Goal: Obtain resource: Obtain resource

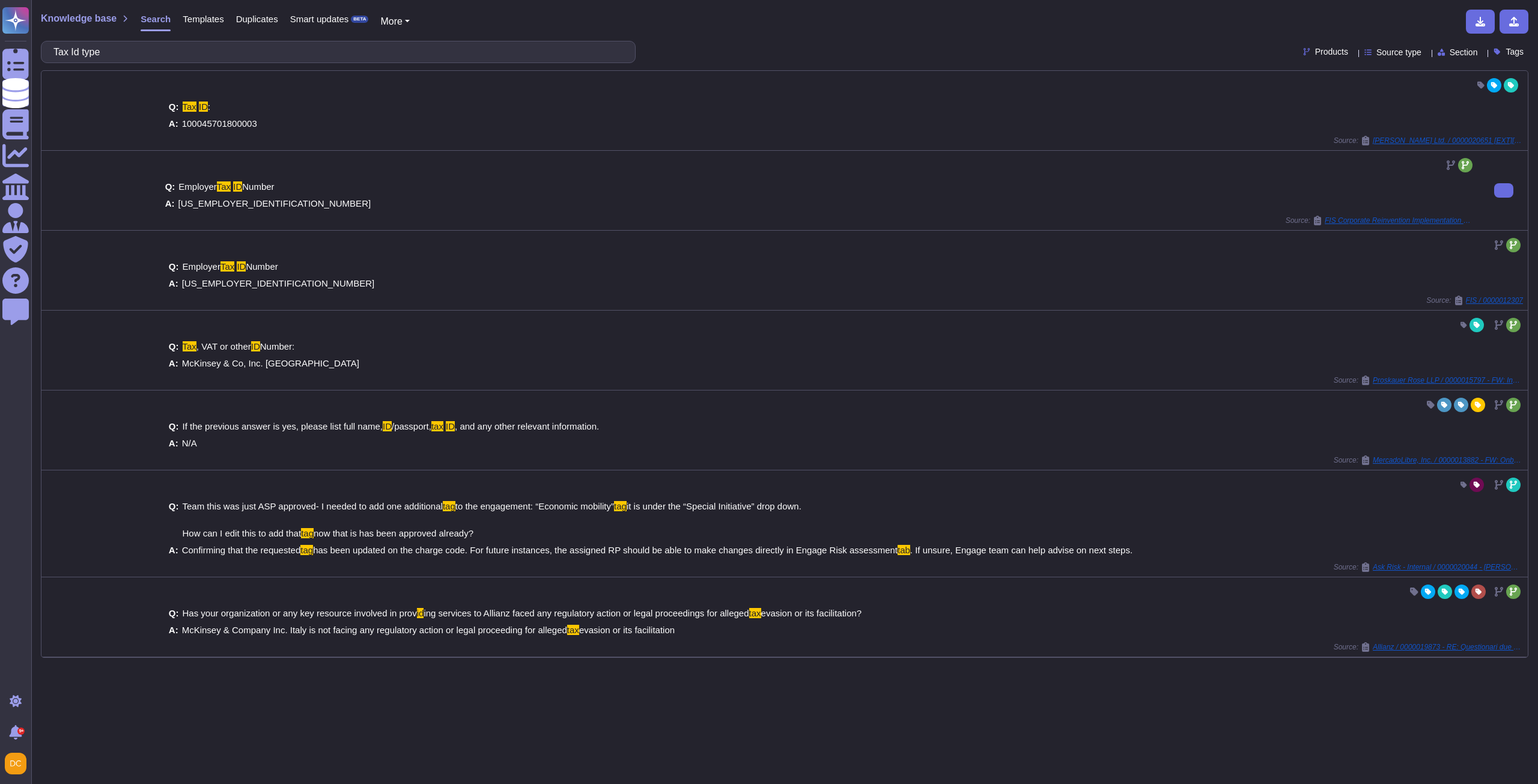
click at [207, 204] on span "[US_EMPLOYER_IDENTIFICATION_NUMBER]" at bounding box center [275, 203] width 193 height 10
click at [200, 203] on span "[US_EMPLOYER_IDENTIFICATION_NUMBER]" at bounding box center [275, 203] width 193 height 10
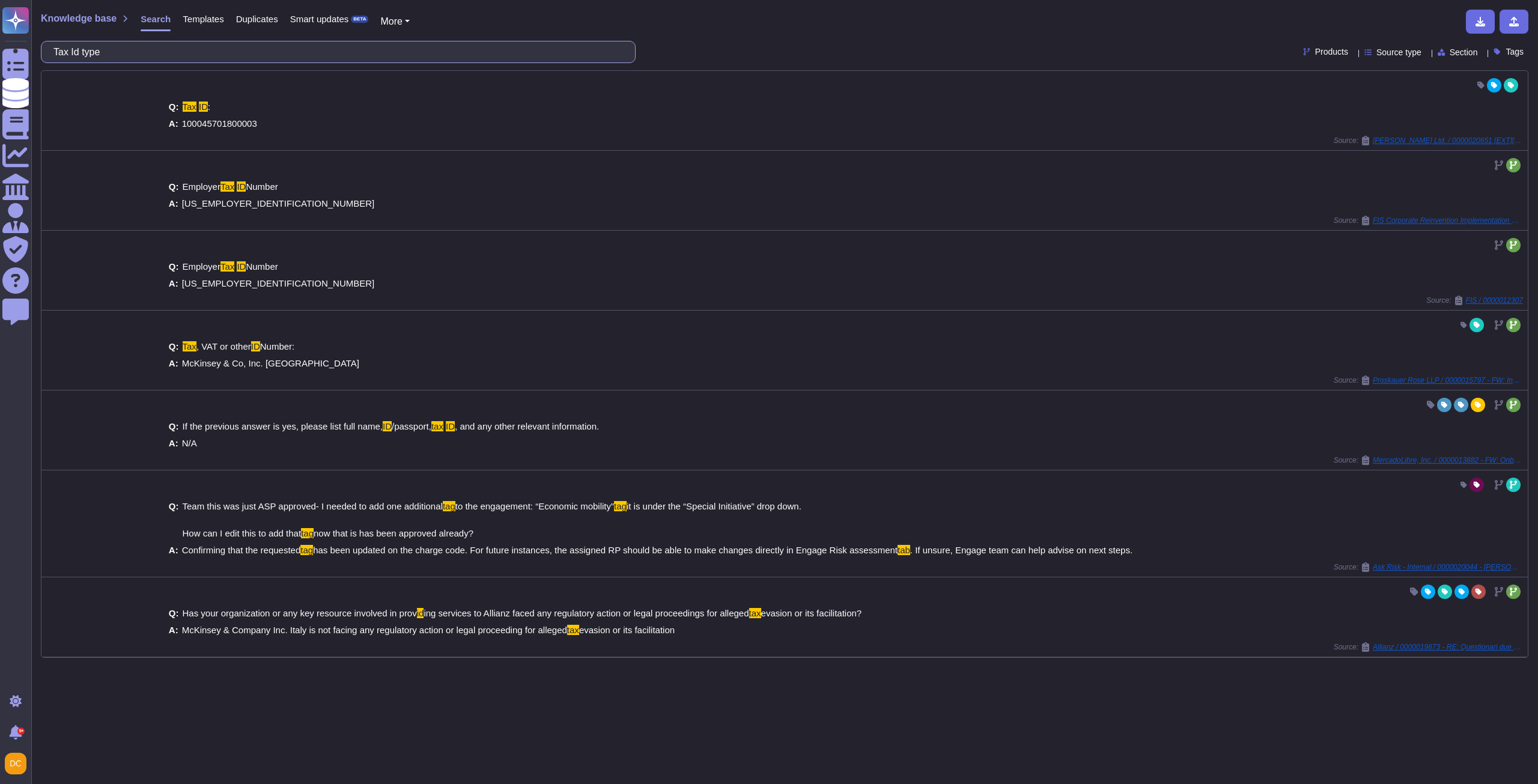
click at [107, 48] on input "Tax Id type" at bounding box center [335, 52] width 575 height 21
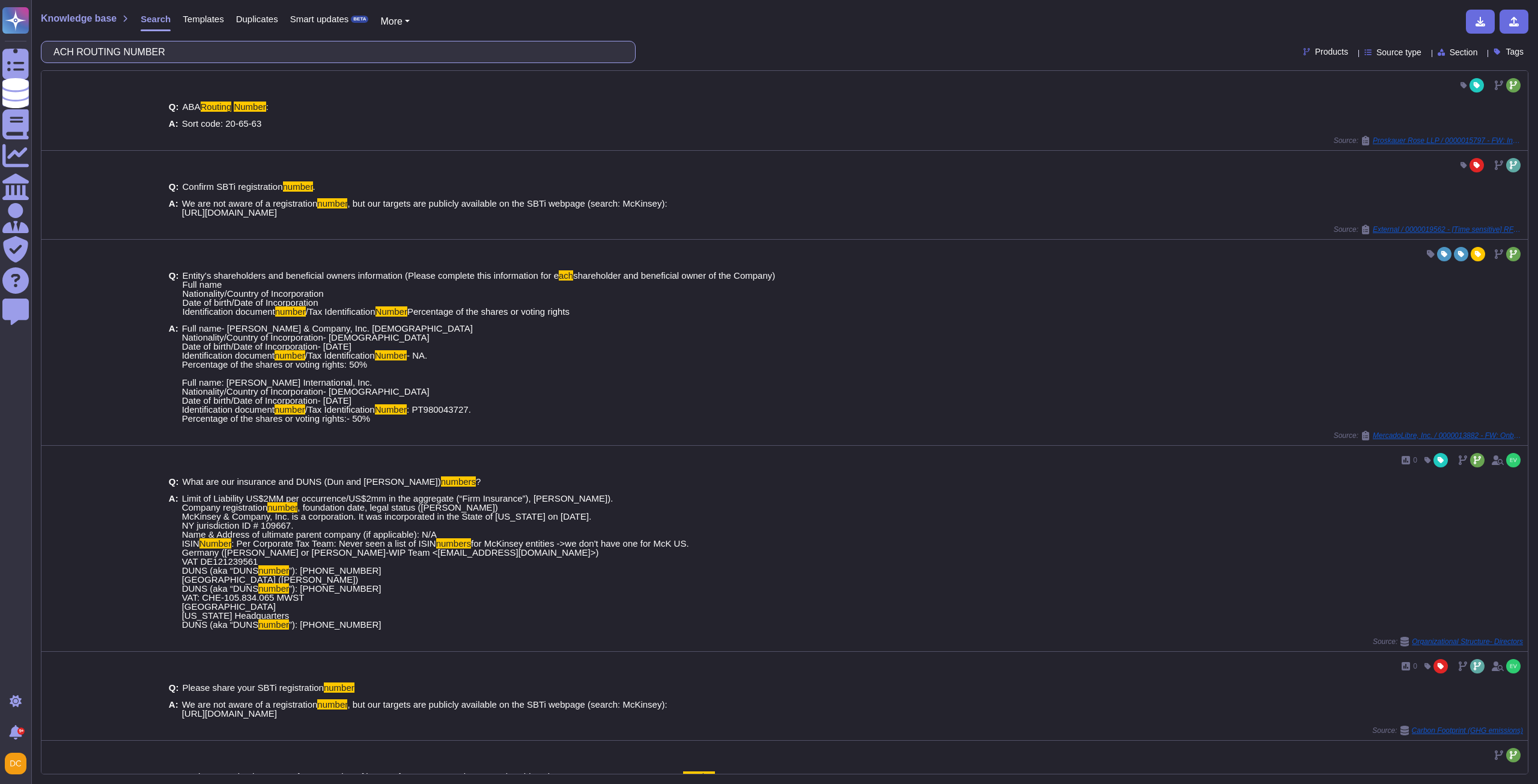
click at [140, 54] on input "ACH ROUTING NUMBER" at bounding box center [335, 52] width 575 height 21
paste input "SUPPLIER'S PURCHASING ADDRESS"
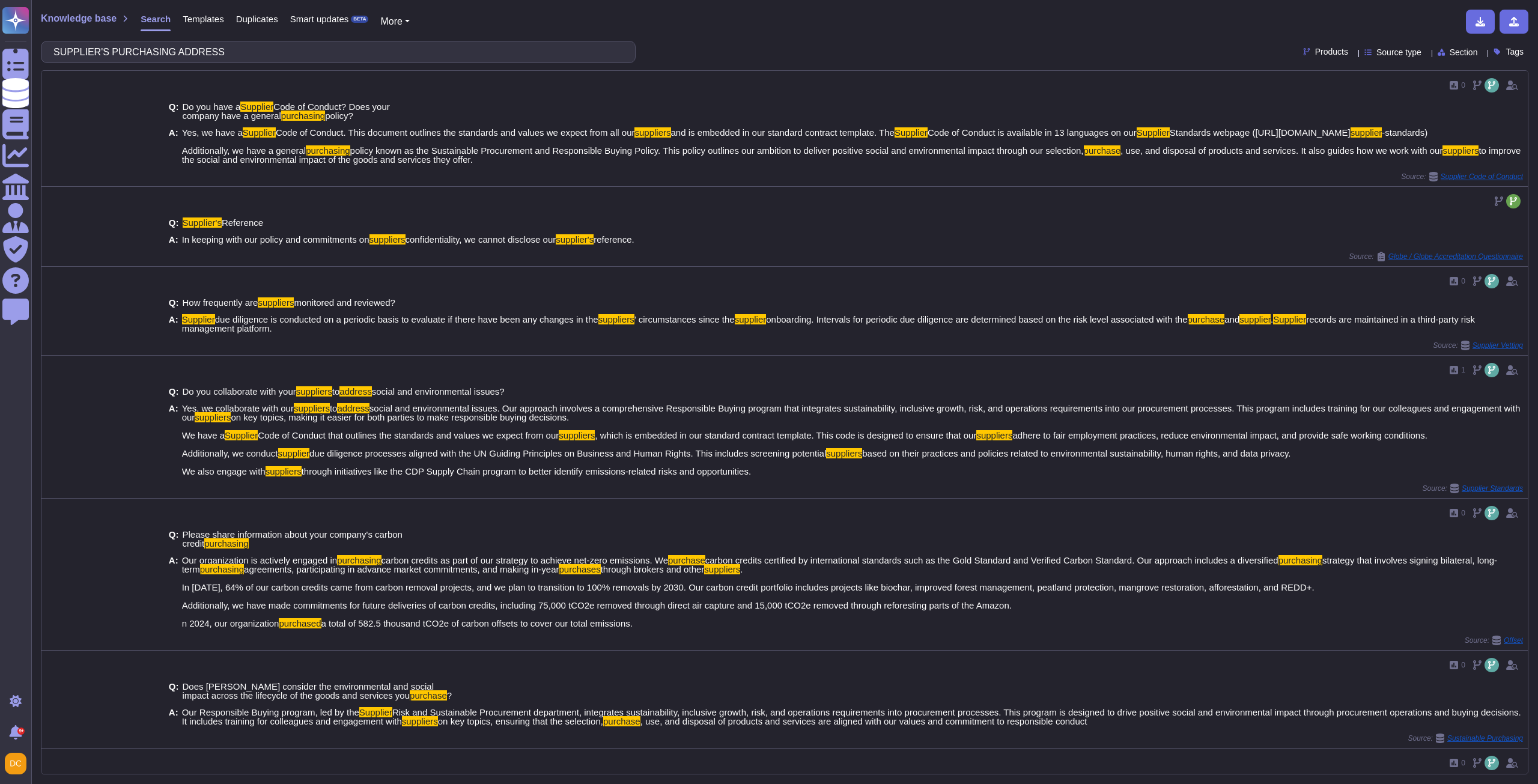
type input "SUPPLIER'S PURCHASING ADDRESS"
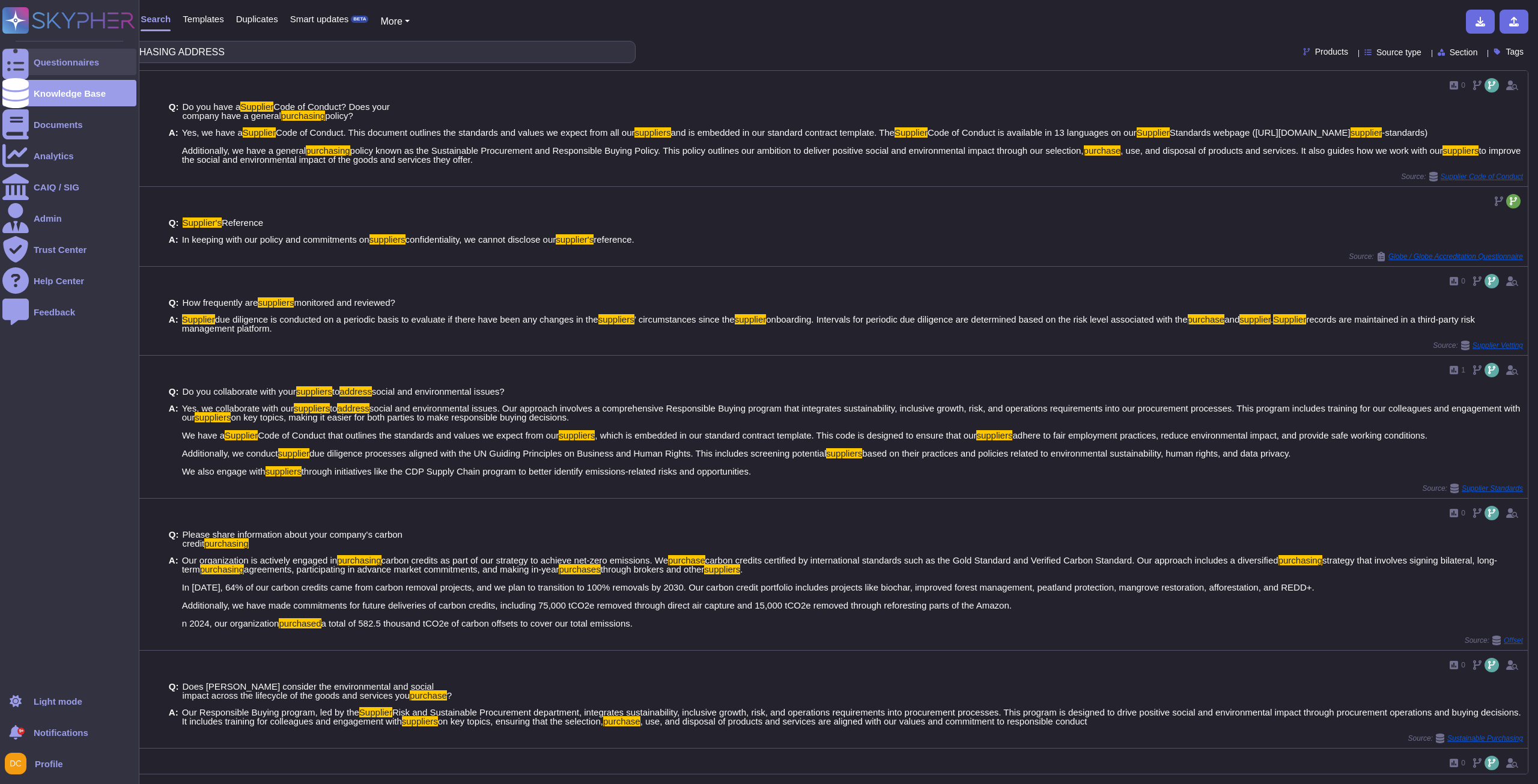
click at [55, 63] on div "Questionnaires" at bounding box center [67, 63] width 66 height 9
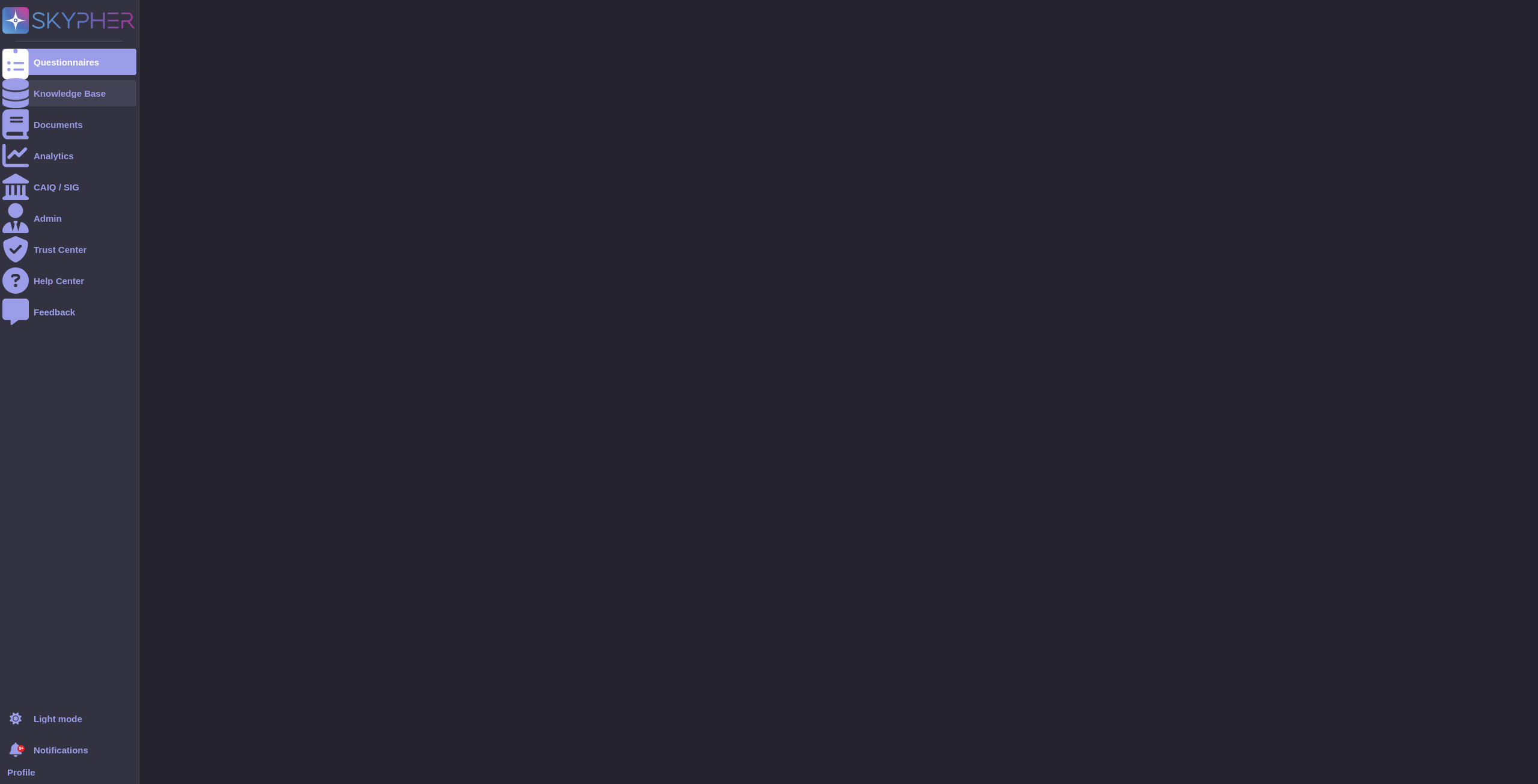
click at [59, 90] on div "Knowledge Base" at bounding box center [70, 94] width 72 height 9
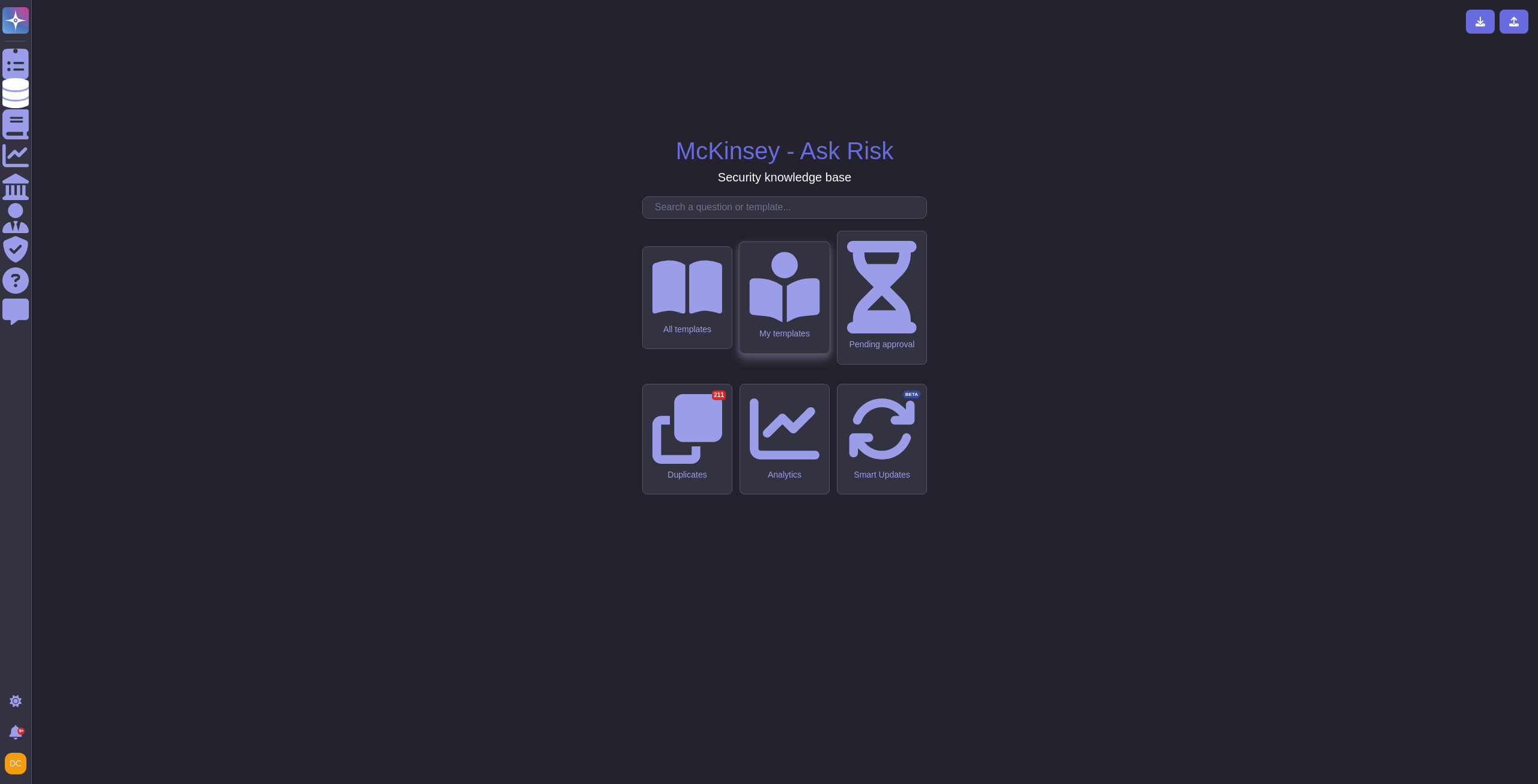
click at [783, 353] on div "My templates" at bounding box center [784, 297] width 89 height 111
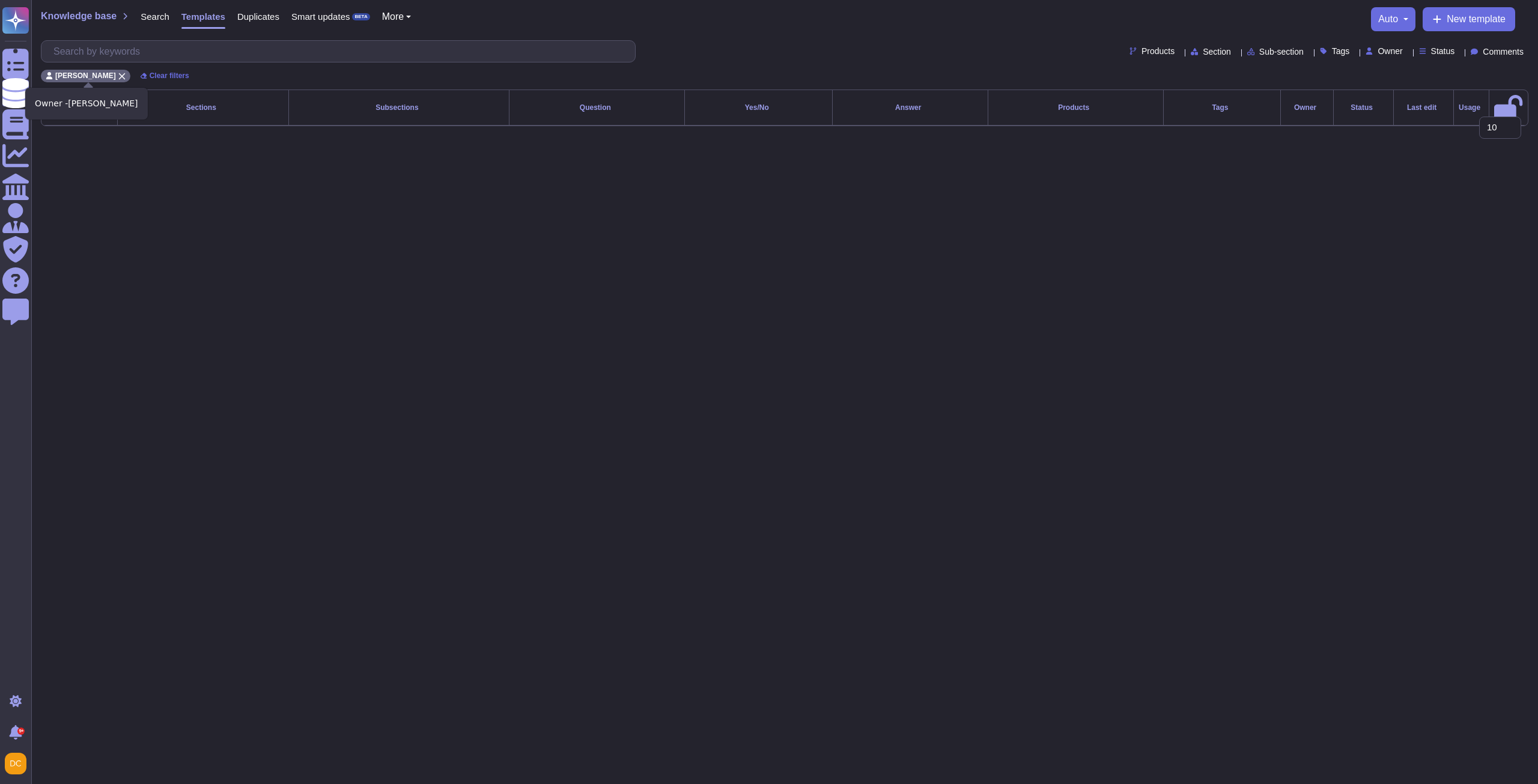
click at [125, 76] on icon at bounding box center [121, 76] width 7 height 7
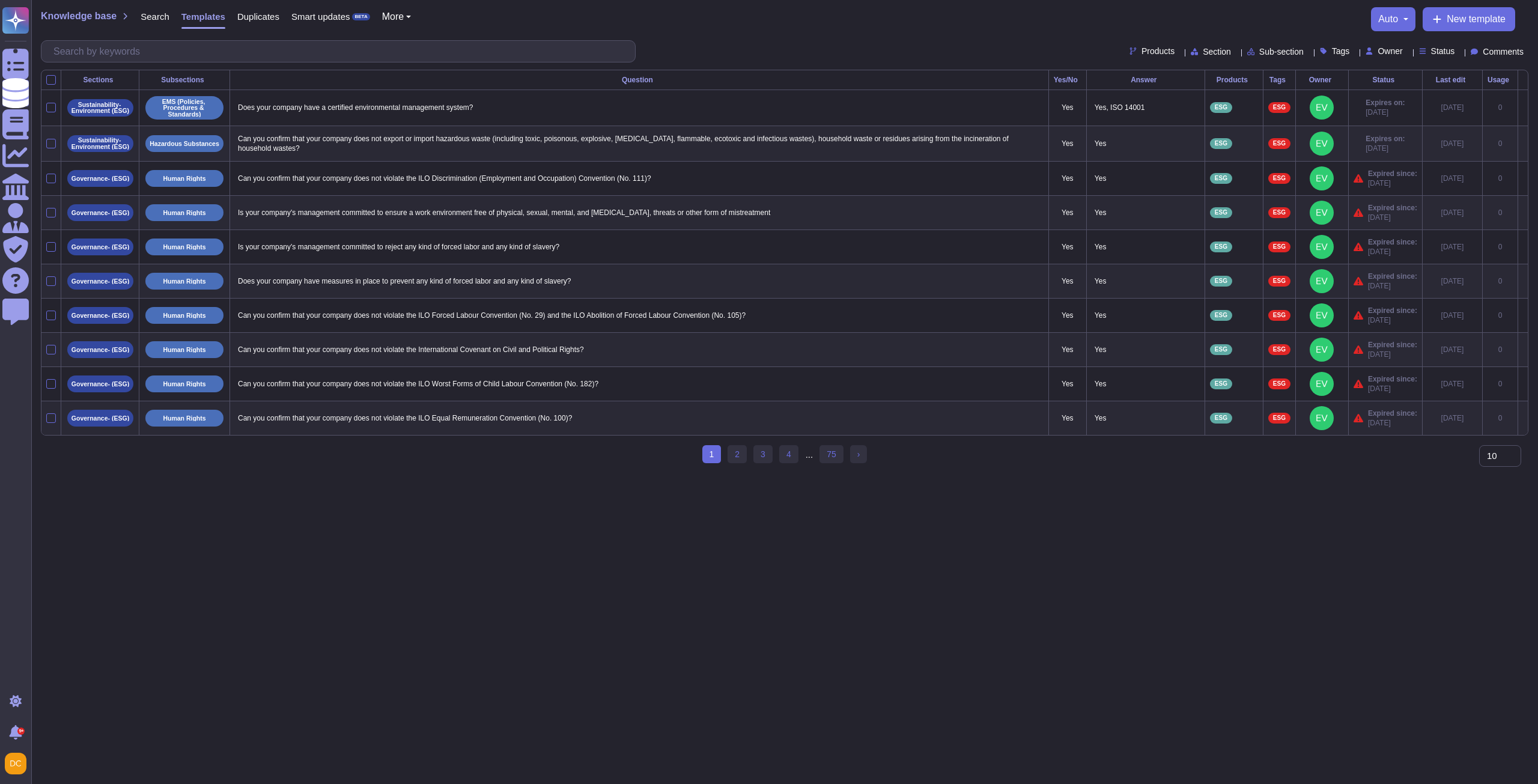
click at [1374, 148] on icon at bounding box center [1508, 225] width 269 height 154
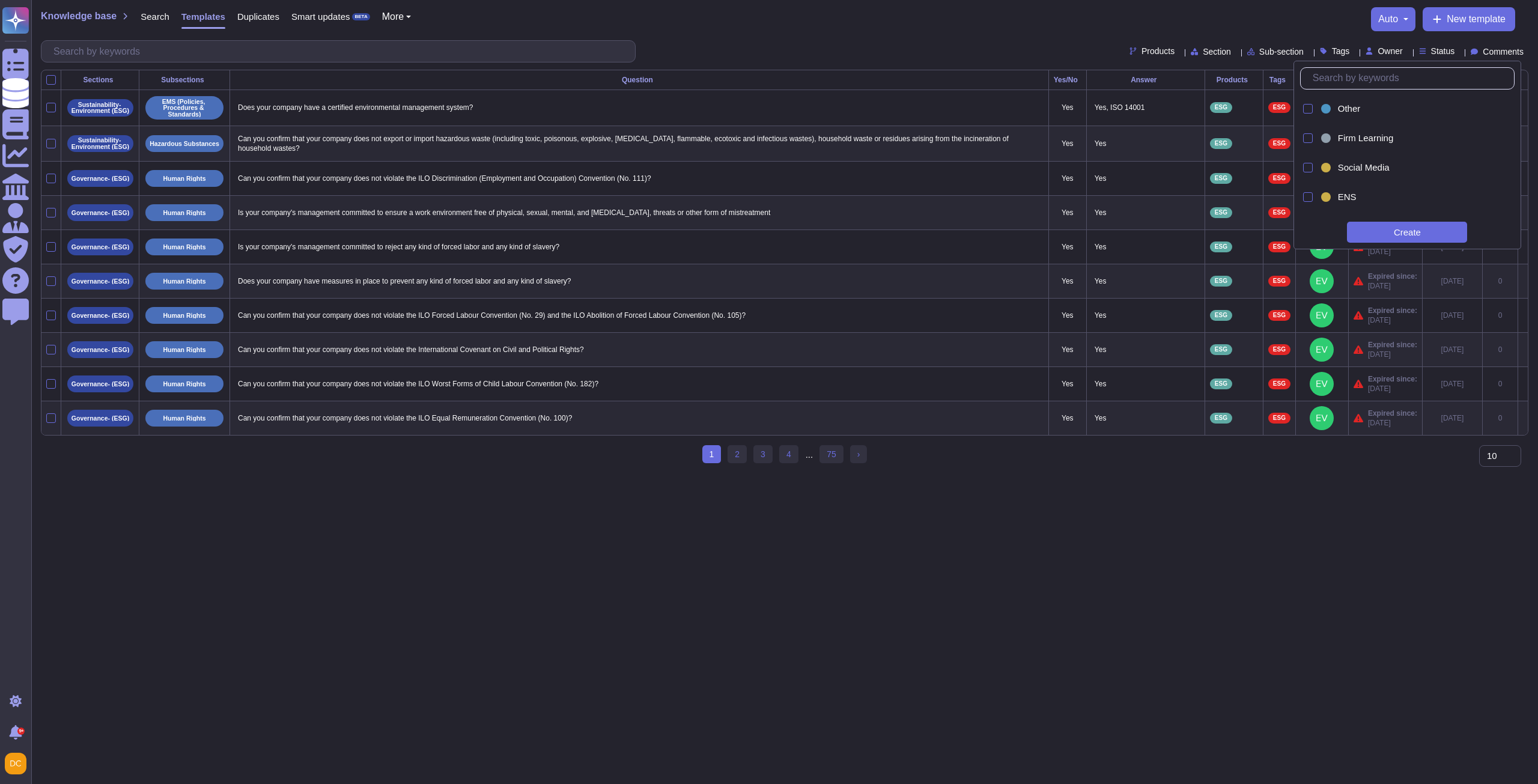
click at [1336, 79] on input "text" at bounding box center [1410, 78] width 207 height 21
type input "tec"
click at [1371, 135] on span "Tech Cyber & Data" at bounding box center [1376, 138] width 76 height 11
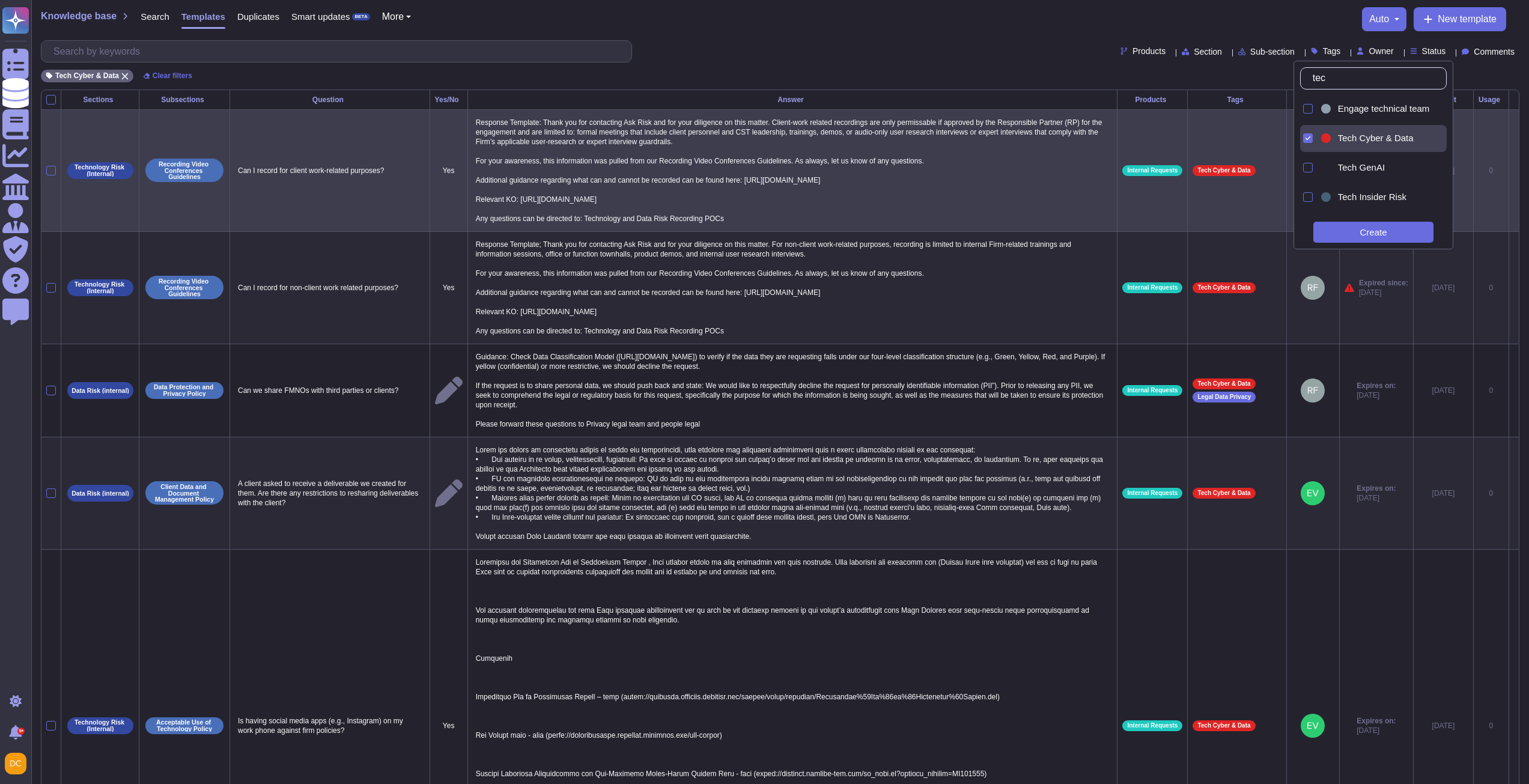
click at [699, 189] on p "Response Template: Thank you for contacting Ask Risk and for your diligence on …" at bounding box center [793, 171] width 640 height 112
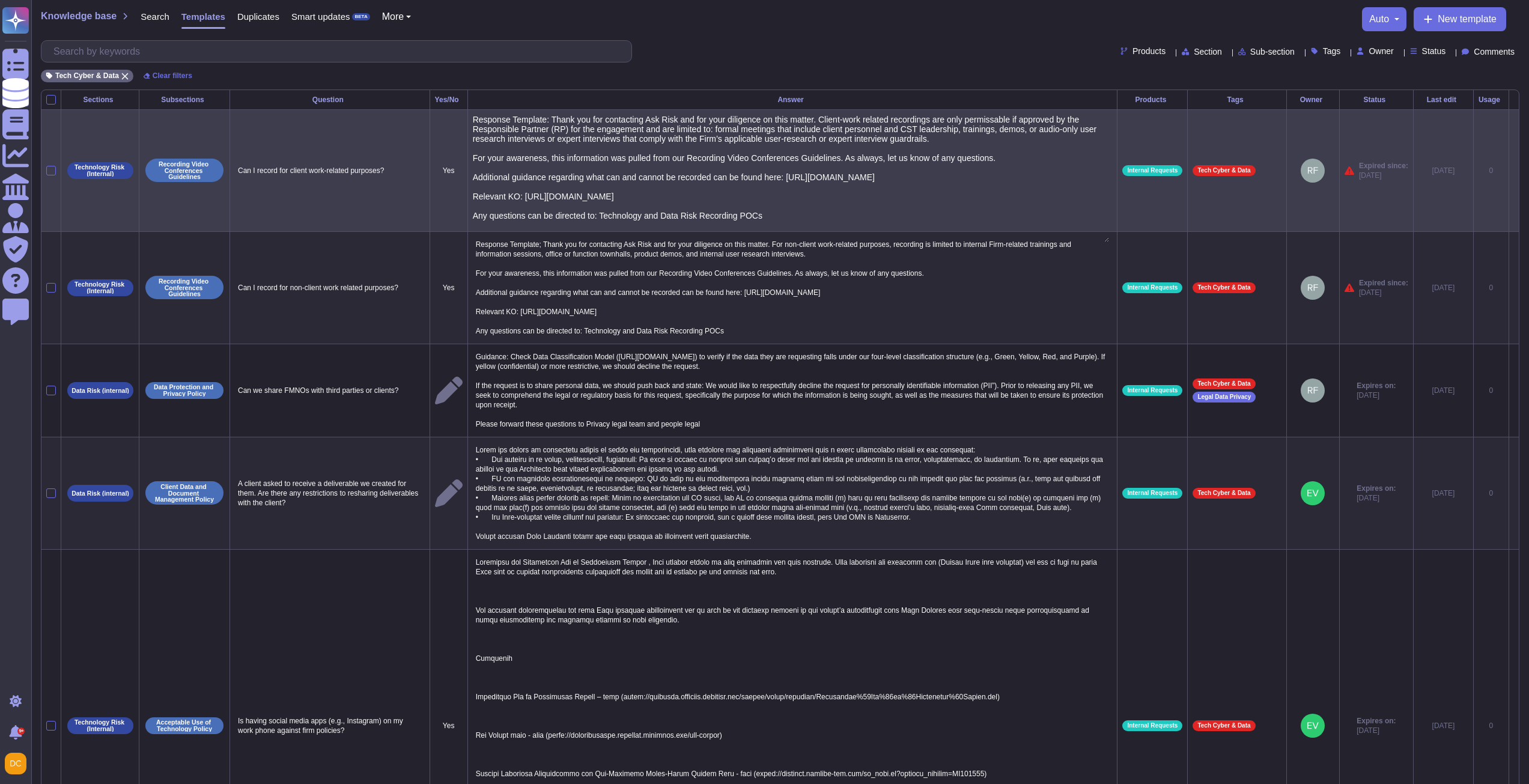
type textarea "Response Template: Thank you for contacting Ask Risk and for your diligence on …"
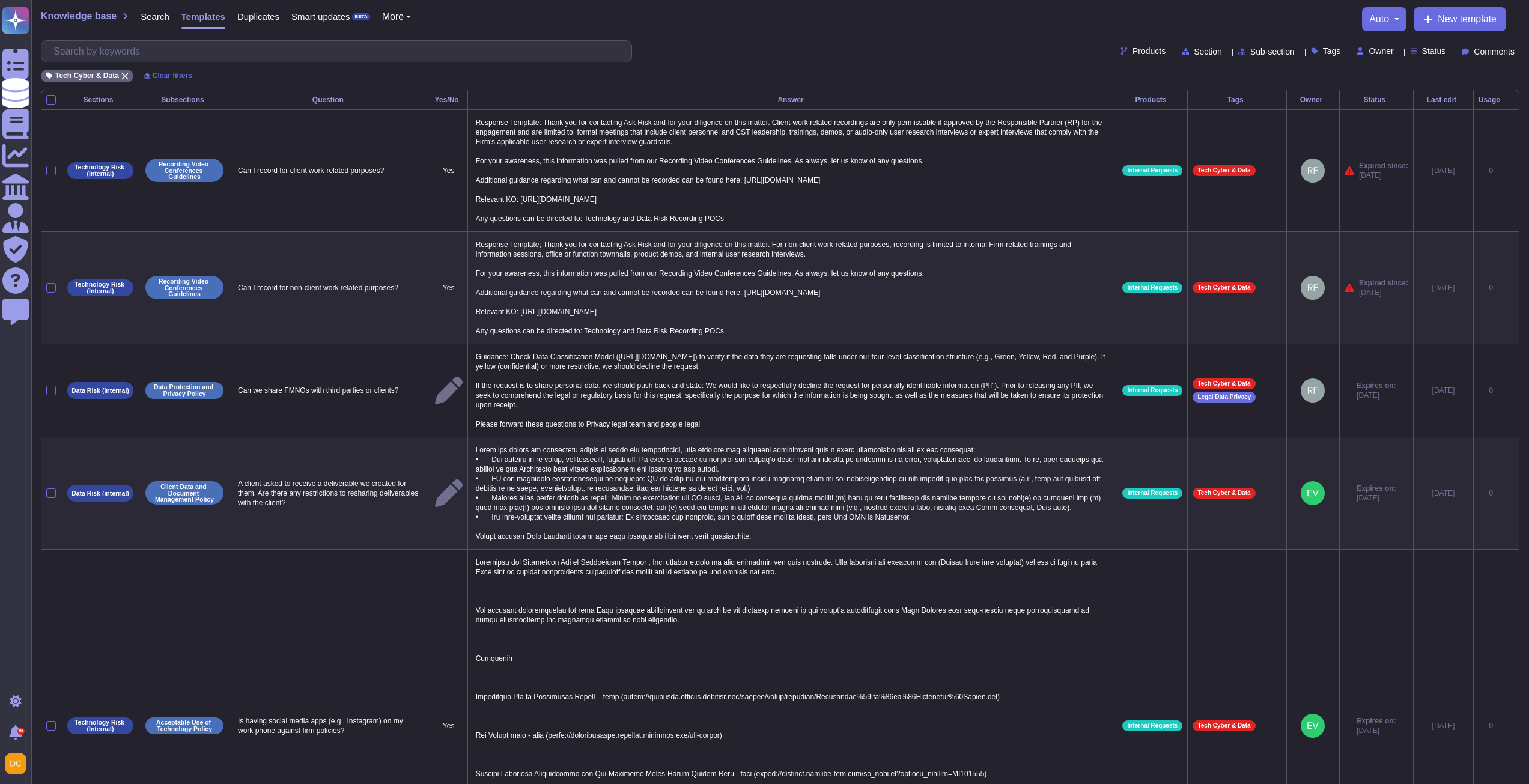
click at [728, 63] on div "Tech Cyber & Data Clear filters" at bounding box center [779, 72] width 1478 height 20
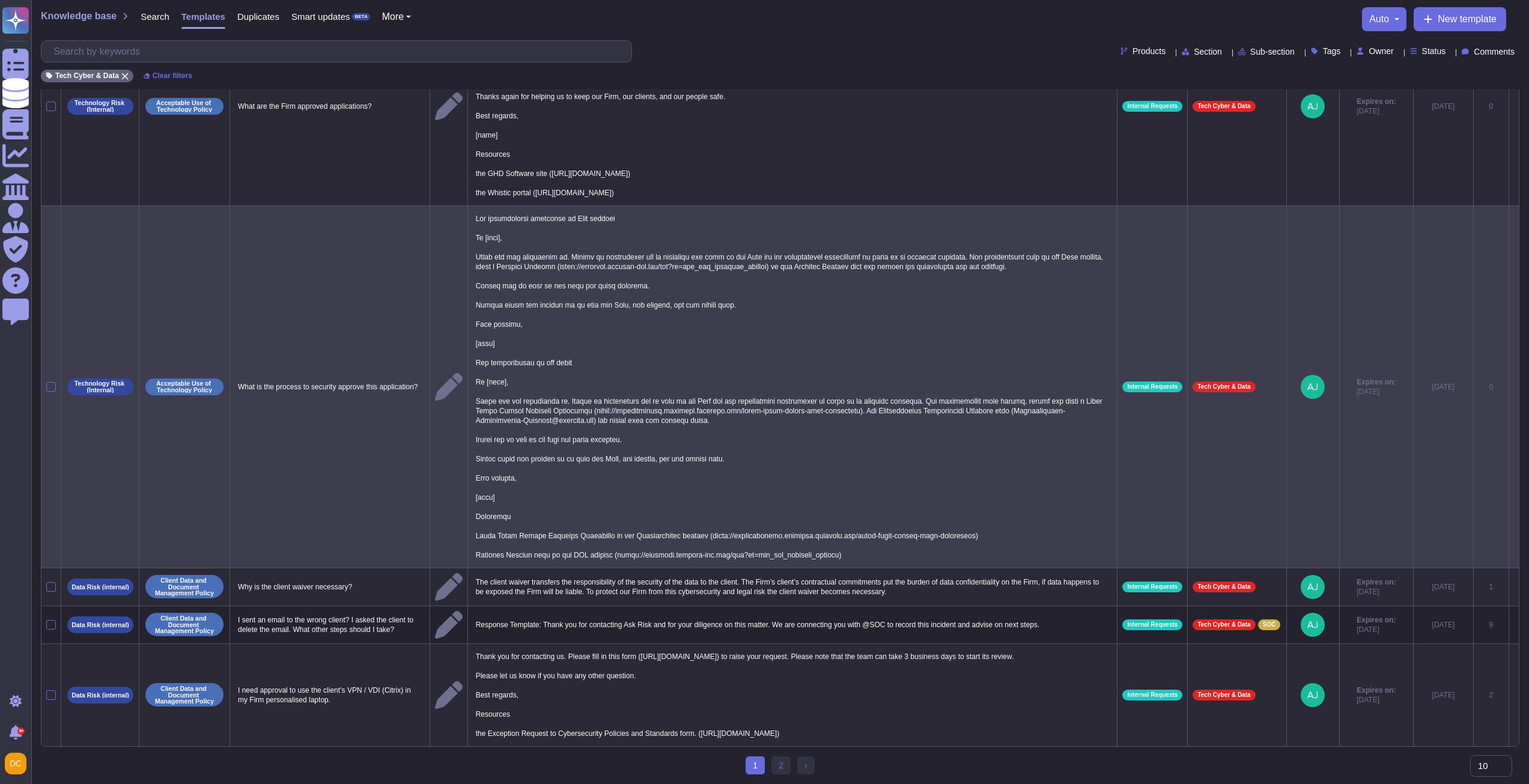
scroll to position [948, 0]
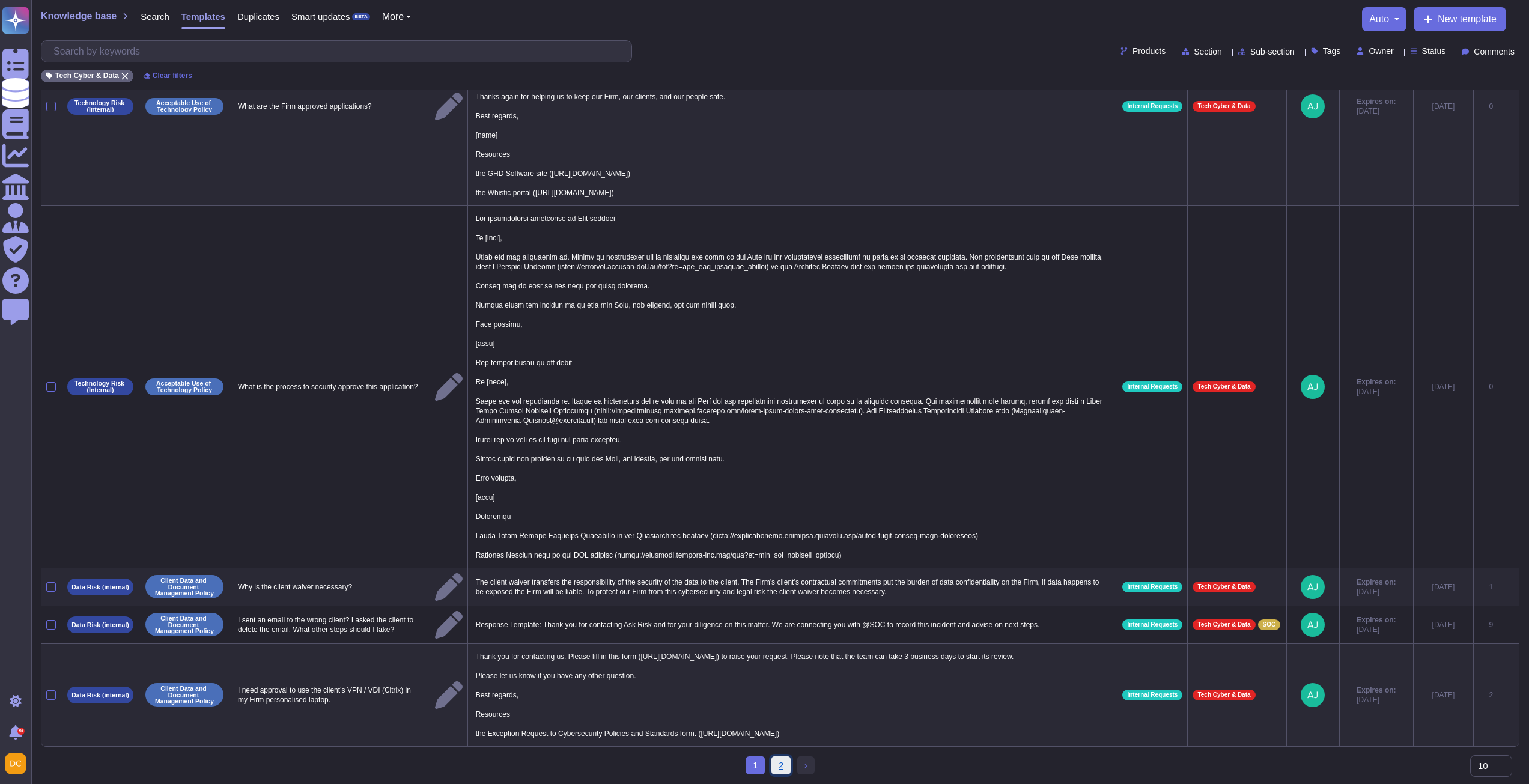
click at [787, 767] on link "2" at bounding box center [781, 765] width 20 height 18
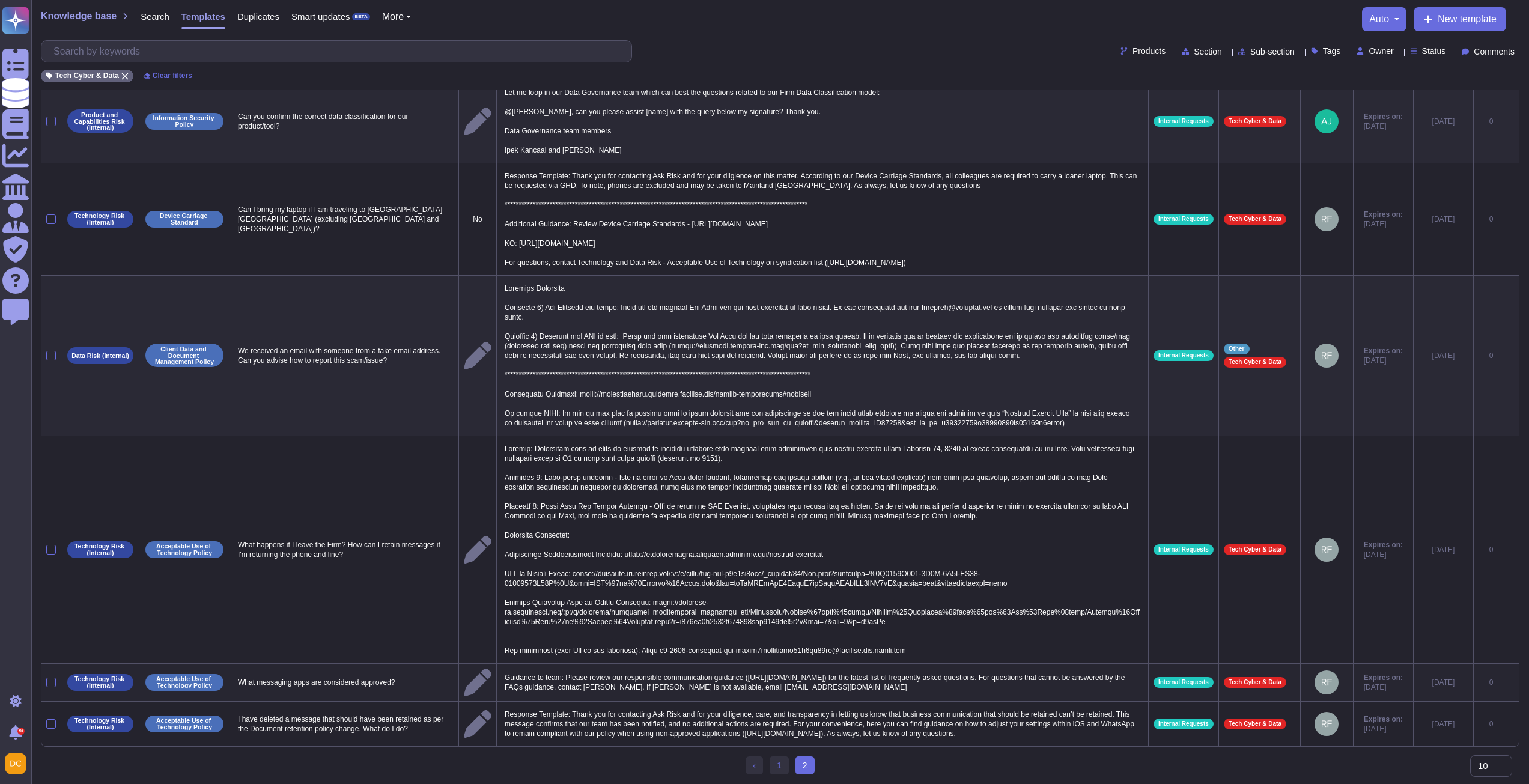
click at [682, 670] on p "Guidance to team: Please review our responsible communication guidance ([URL][D…" at bounding box center [822, 682] width 642 height 25
type textarea "Guidance to team: Please review our responsible communication guidance ([URL][D…"
drag, startPoint x: 954, startPoint y: 666, endPoint x: 729, endPoint y: 664, distance: 225.0
click at [729, 670] on textarea "Guidance to team: Please review our responsible communication guidance ([URL][D…" at bounding box center [843, 685] width 683 height 31
click at [249, 49] on input "text" at bounding box center [340, 51] width 584 height 21
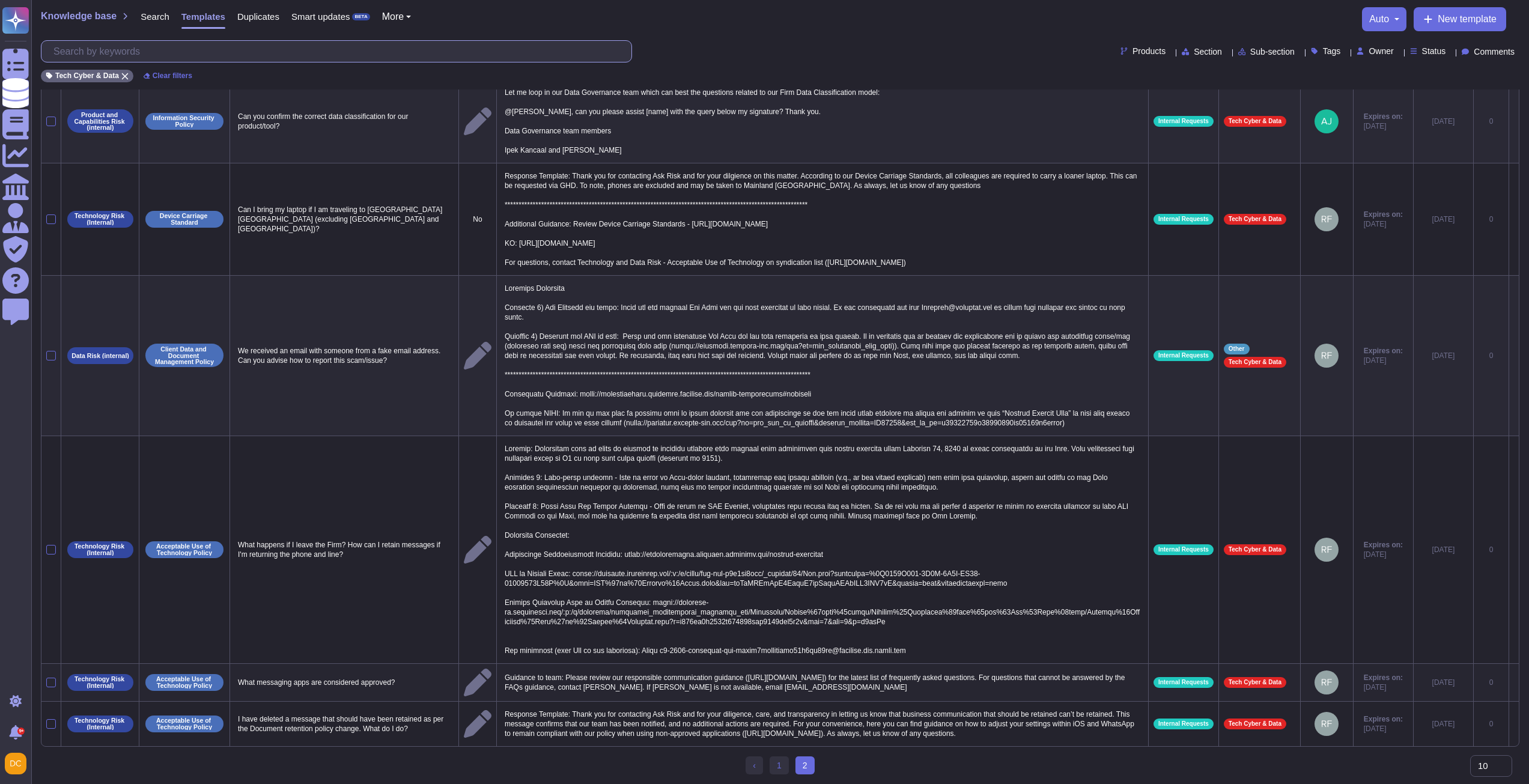
click at [249, 49] on input "text" at bounding box center [340, 51] width 584 height 21
click at [127, 74] on div "Tech Cyber & Data" at bounding box center [87, 76] width 92 height 13
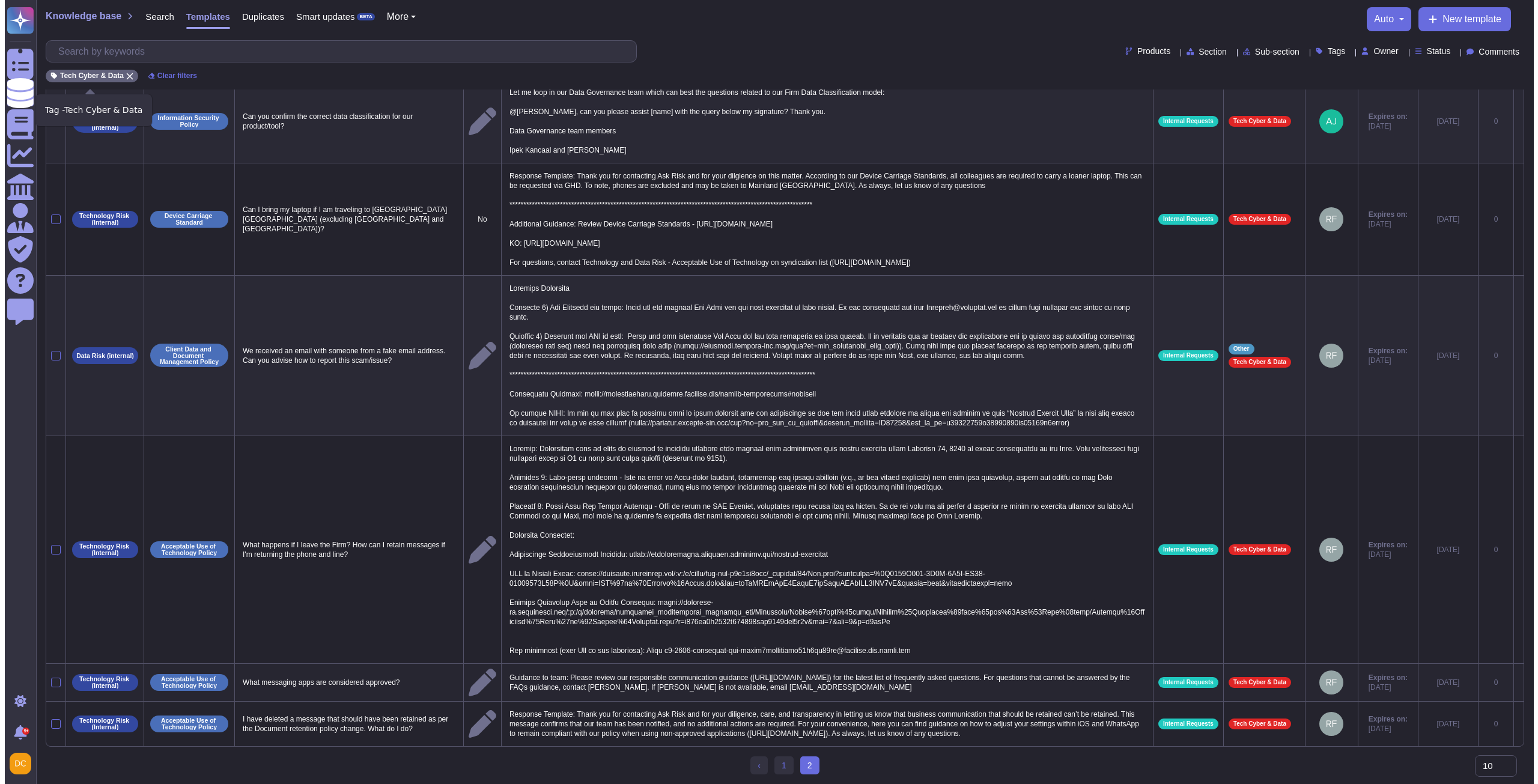
scroll to position [0, 0]
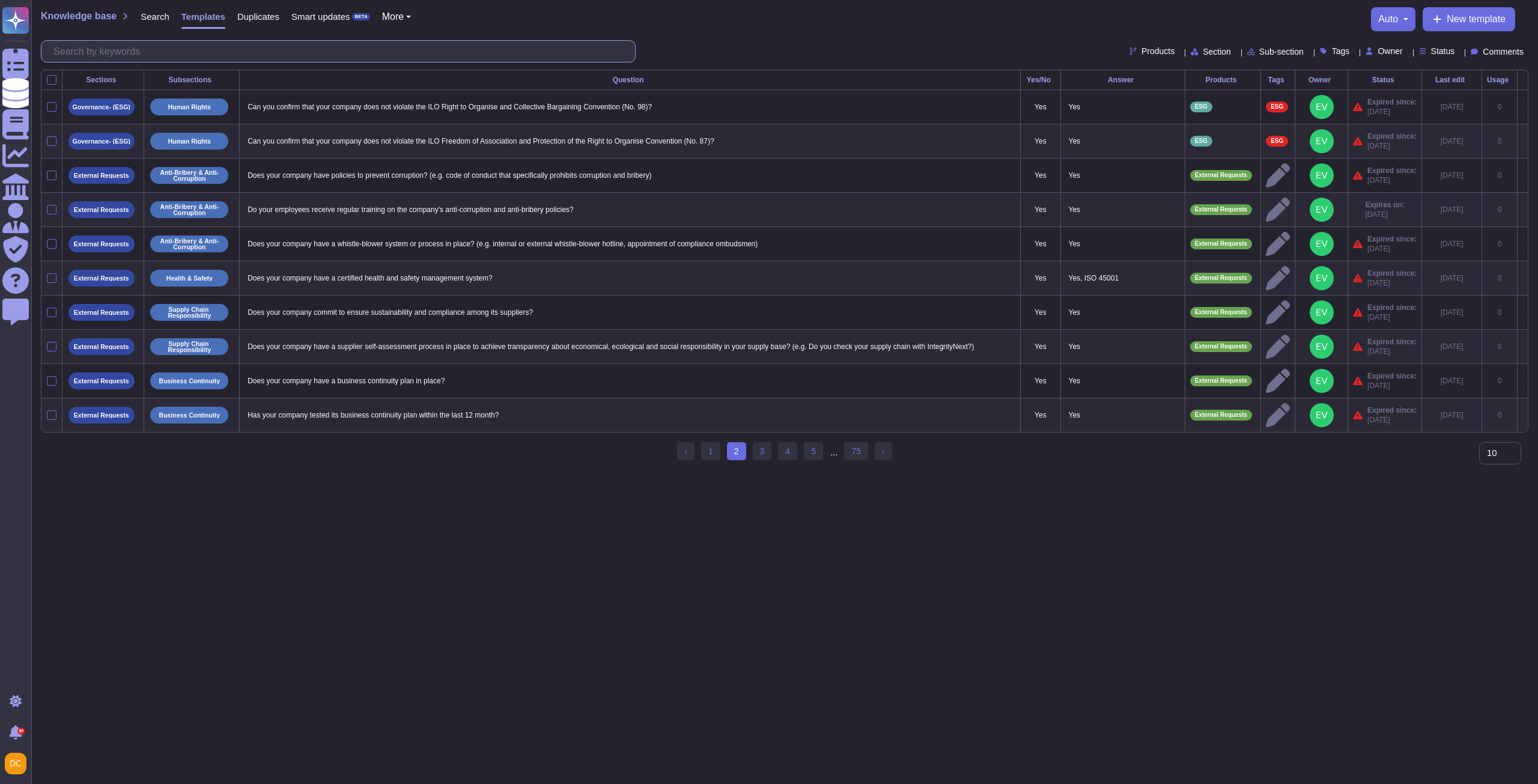
click at [139, 48] on input "text" at bounding box center [341, 51] width 588 height 21
paste input "SUPPLIER'S PURCHASING ADDRESS"
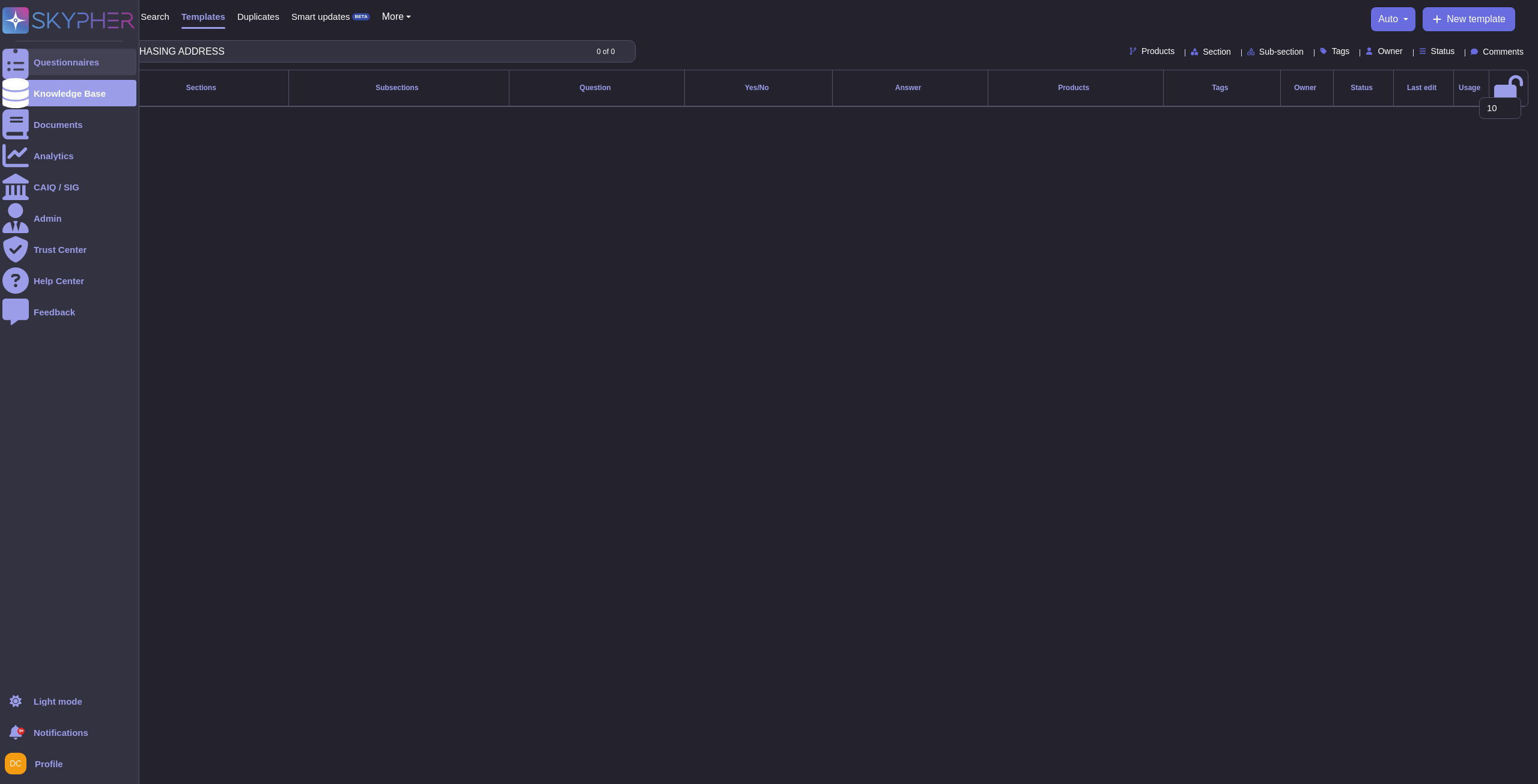
type input "SUPPLIER'S PURCHASING ADDRESS"
click at [23, 61] on div at bounding box center [16, 62] width 27 height 27
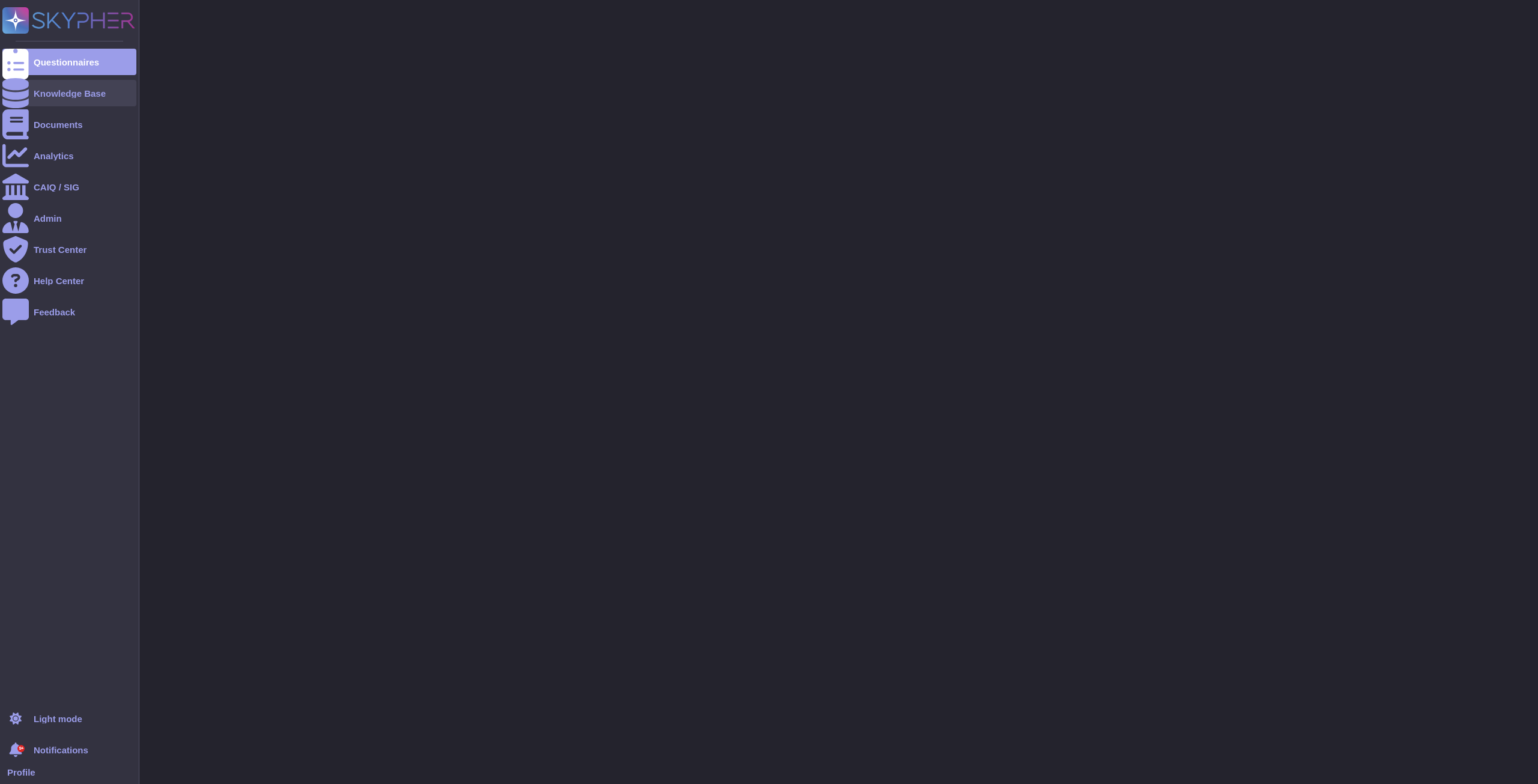
click at [27, 92] on div at bounding box center [16, 93] width 27 height 27
